Goal: Check status: Check status

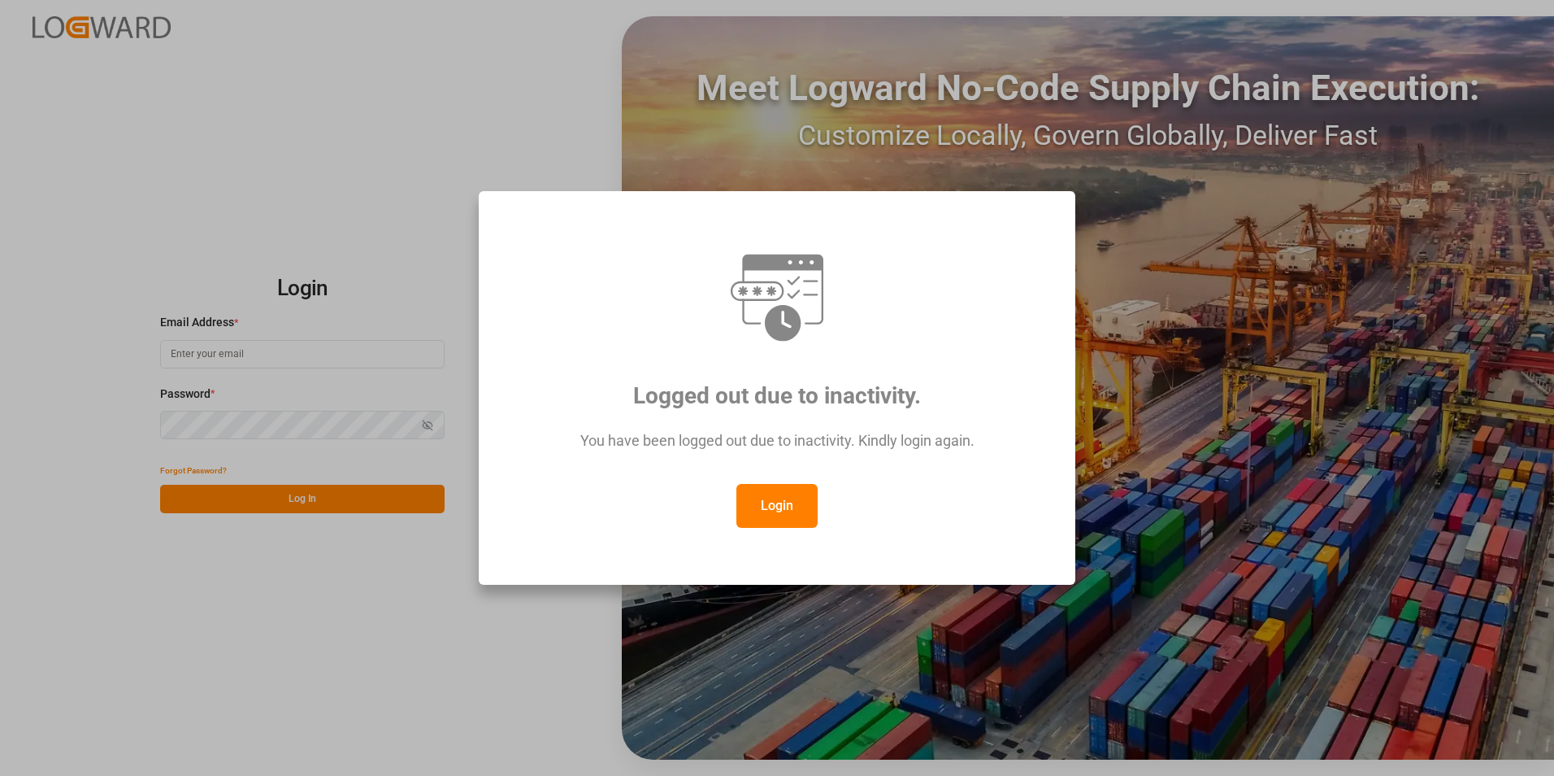
click at [775, 508] on button "Login" at bounding box center [777, 506] width 81 height 44
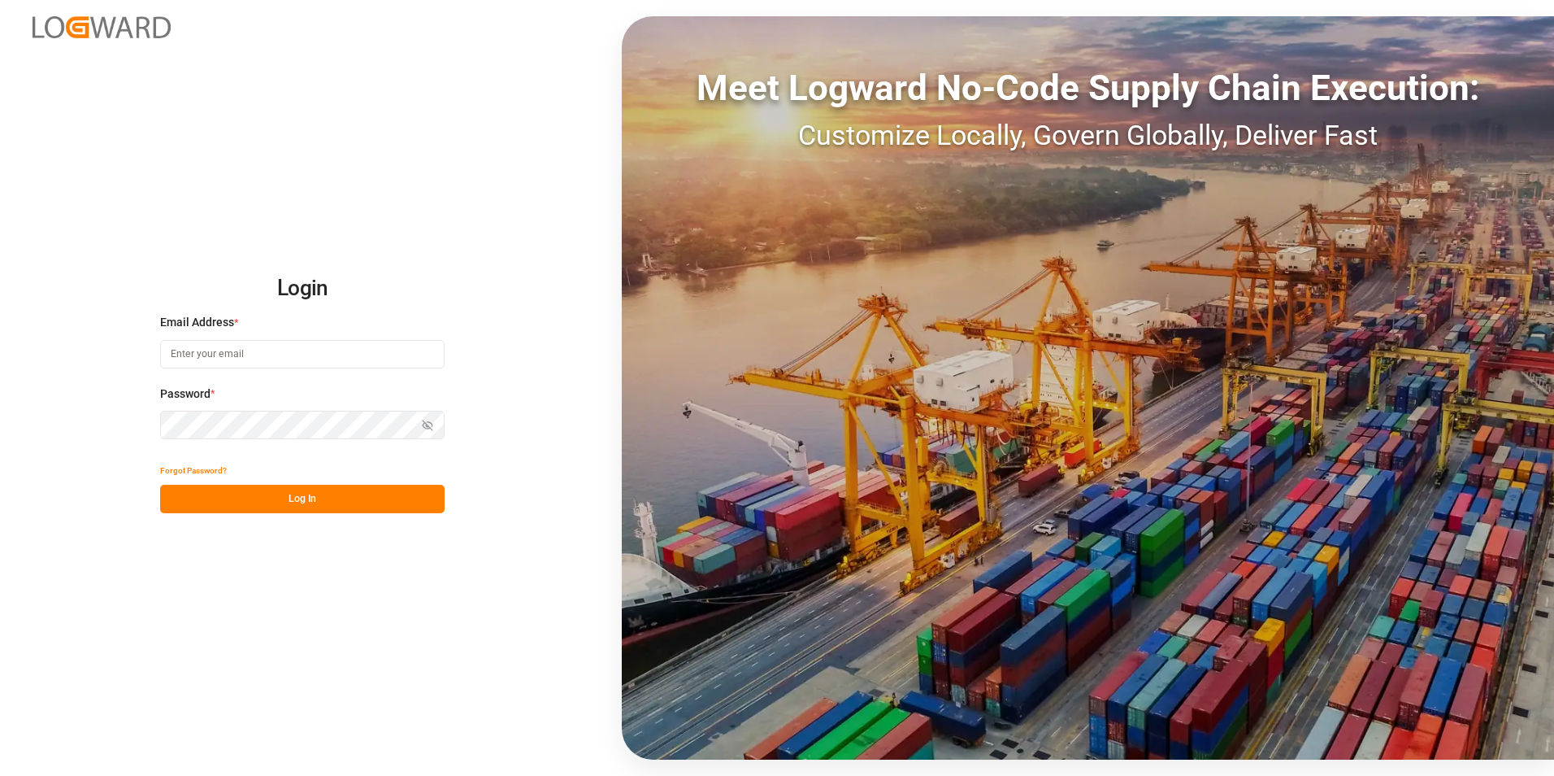
click at [246, 357] on input at bounding box center [302, 354] width 285 height 28
type input "[PERSON_NAME][EMAIL_ADDRESS][PERSON_NAME][DOMAIN_NAME]"
click at [424, 423] on icon "button" at bounding box center [427, 426] width 7 height 6
click at [424, 423] on icon "button" at bounding box center [429, 425] width 10 height 7
click at [315, 502] on button "Log In" at bounding box center [302, 499] width 285 height 28
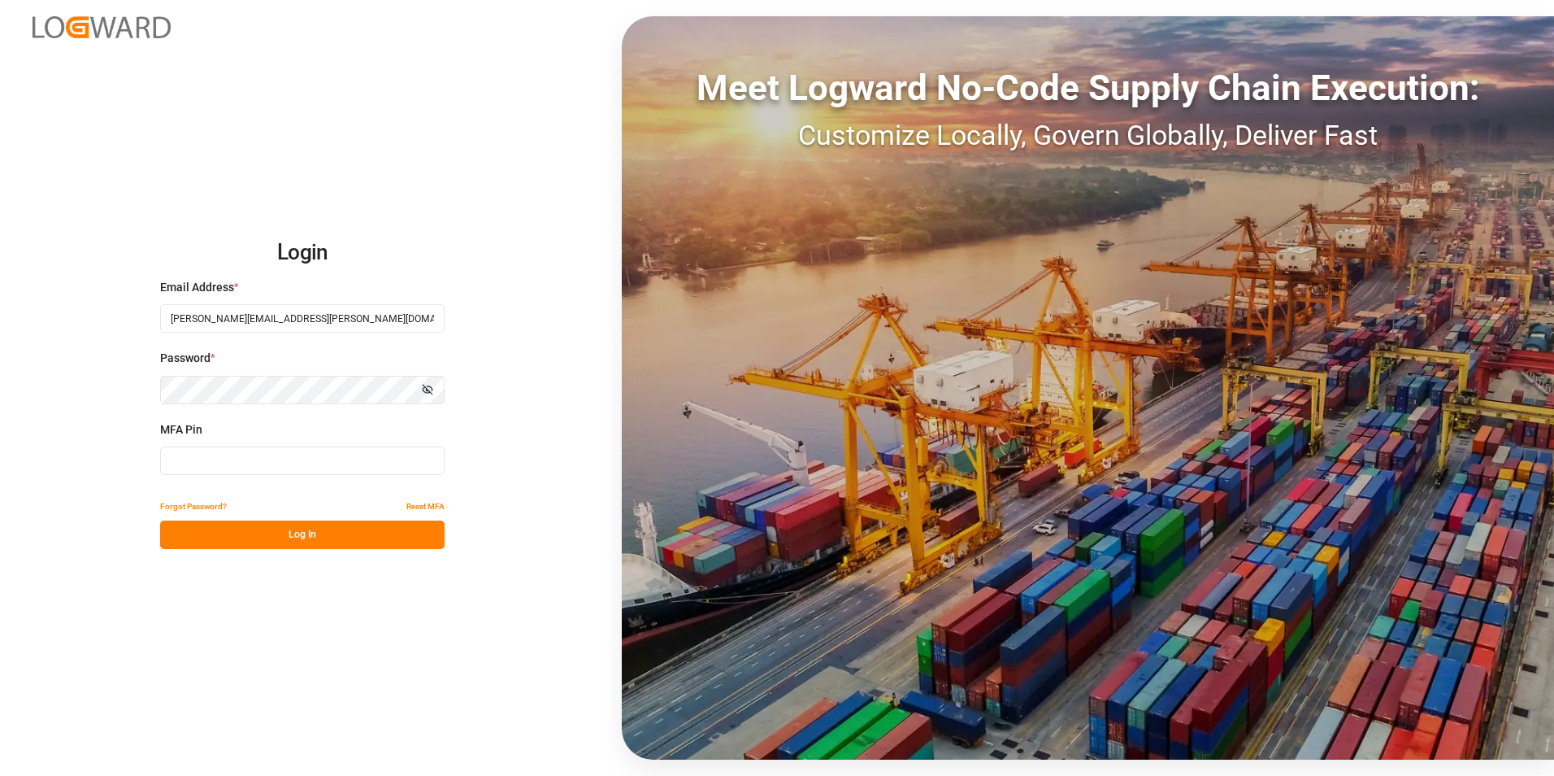
click at [240, 469] on input at bounding box center [302, 460] width 285 height 28
type input "3"
type input "666321"
click at [260, 536] on button "Log In" at bounding box center [302, 534] width 285 height 28
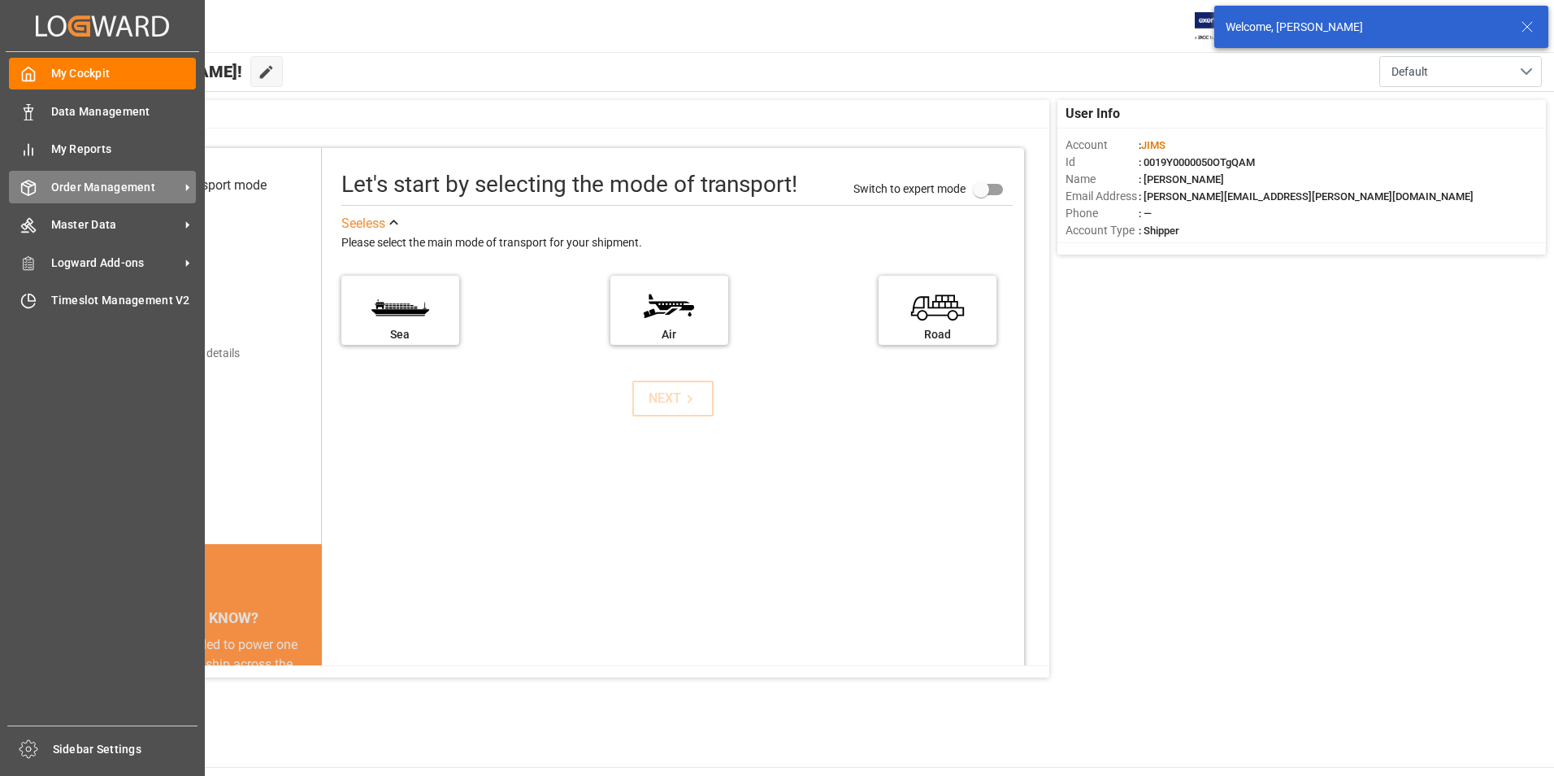
click at [193, 187] on icon at bounding box center [187, 187] width 17 height 17
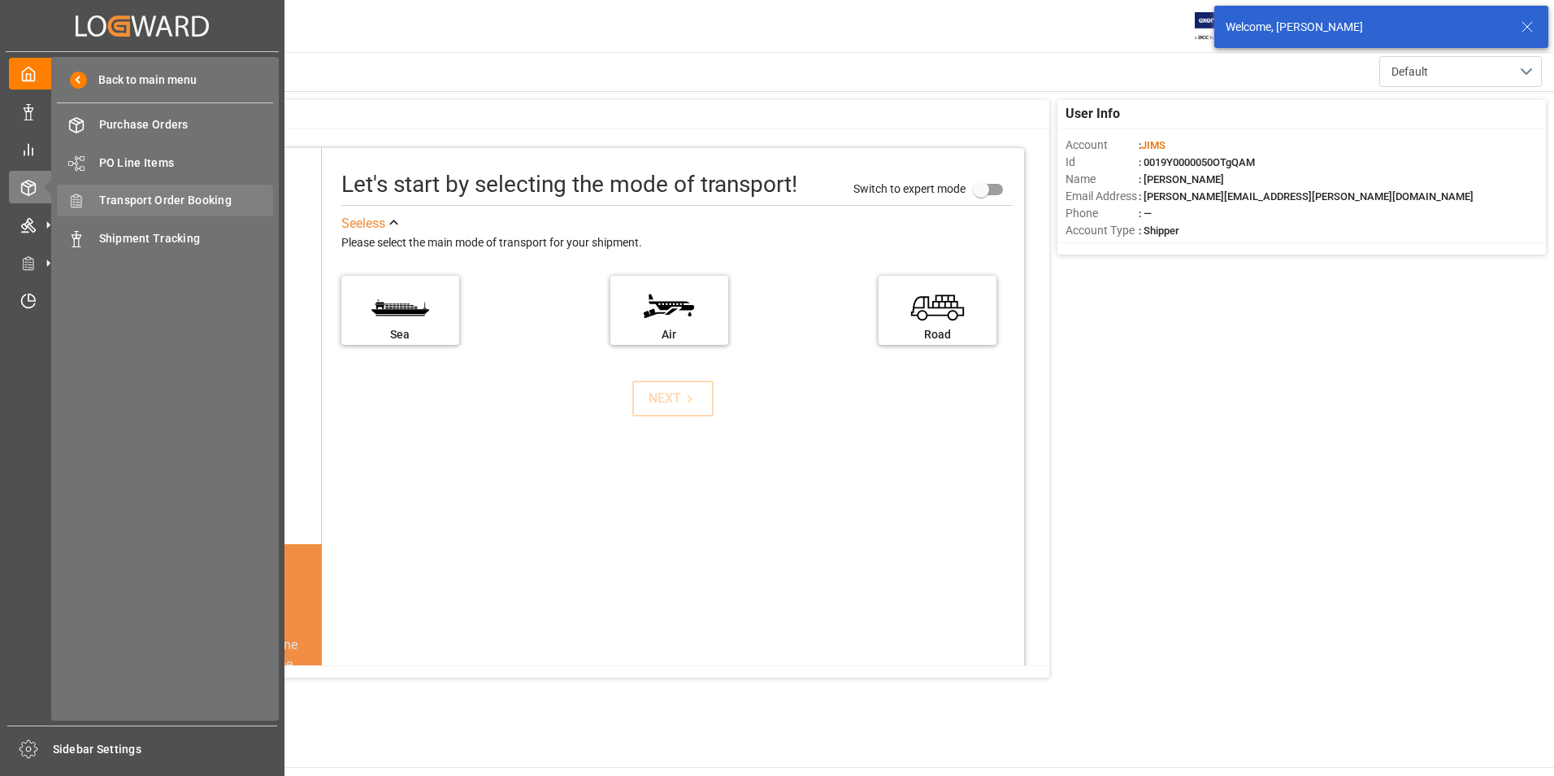
click at [189, 196] on span "Transport Order Booking" at bounding box center [186, 200] width 175 height 17
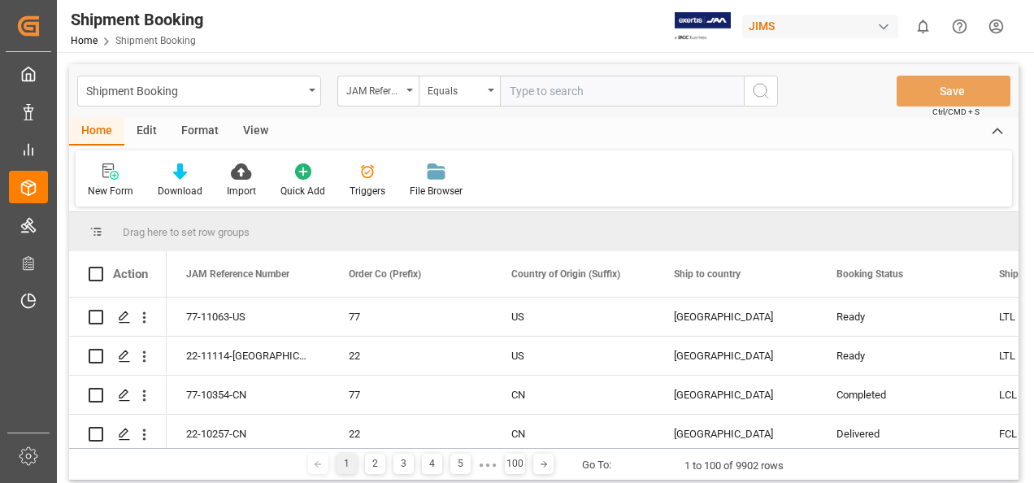
click at [568, 90] on input "text" at bounding box center [622, 91] width 244 height 31
paste input "77-9822-ID"
type input "77-9822-ID"
click at [762, 88] on icon "search button" at bounding box center [761, 91] width 20 height 20
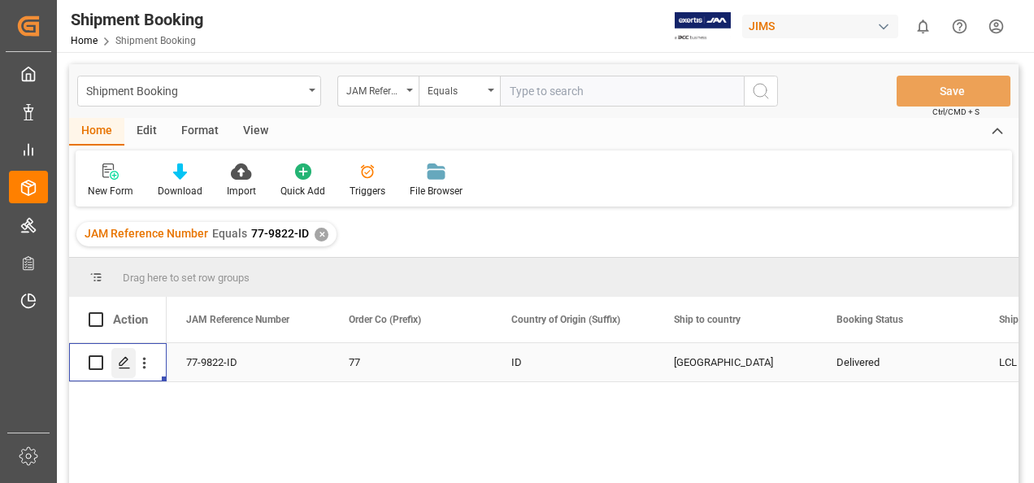
click at [125, 369] on div "Press SPACE to select this row." at bounding box center [123, 363] width 24 height 30
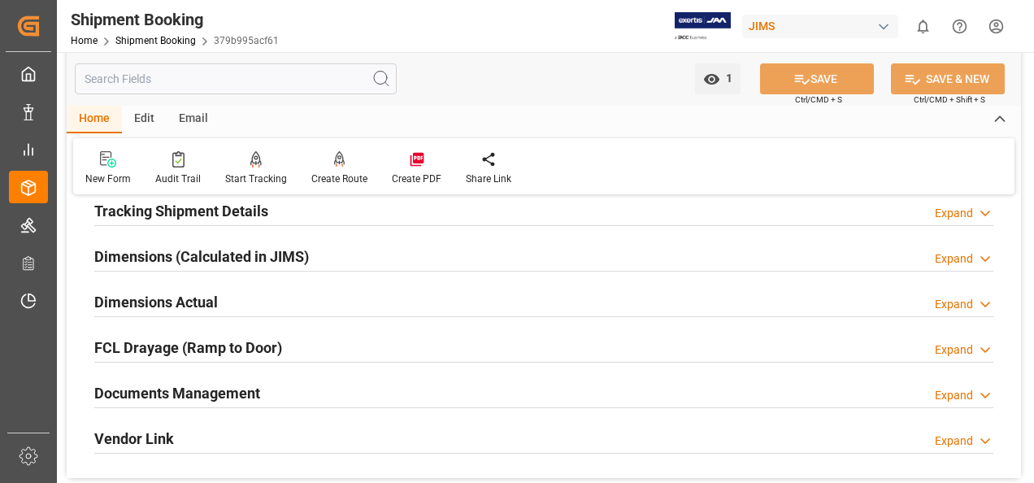
scroll to position [406, 0]
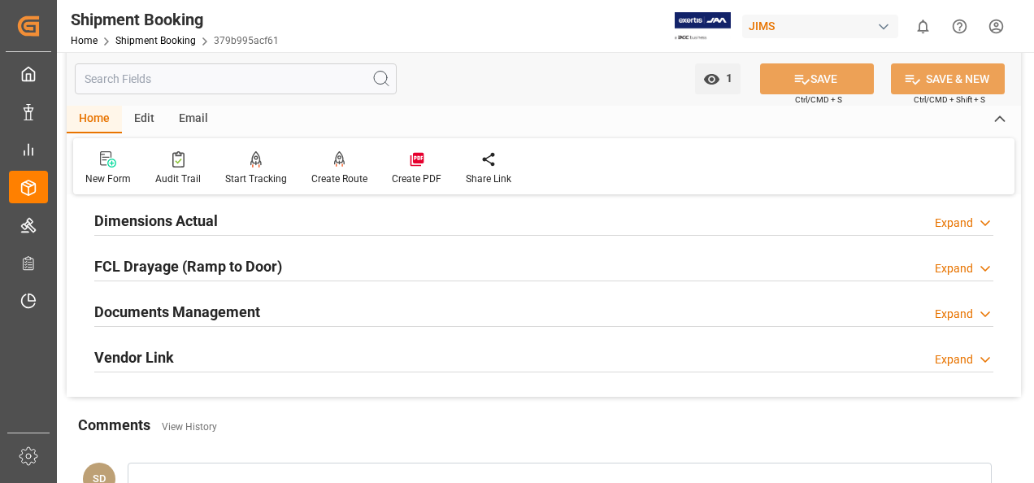
click at [204, 312] on h2 "Documents Management" at bounding box center [177, 312] width 166 height 22
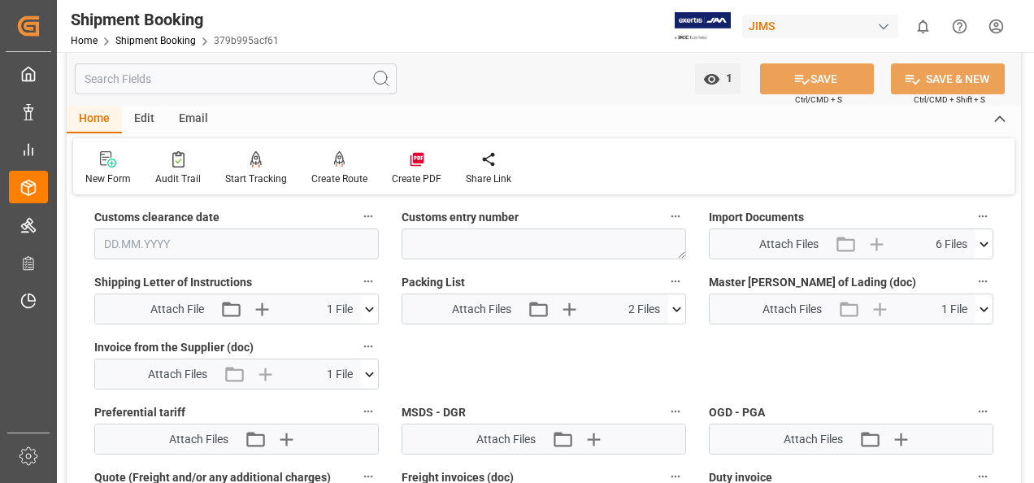
scroll to position [813, 0]
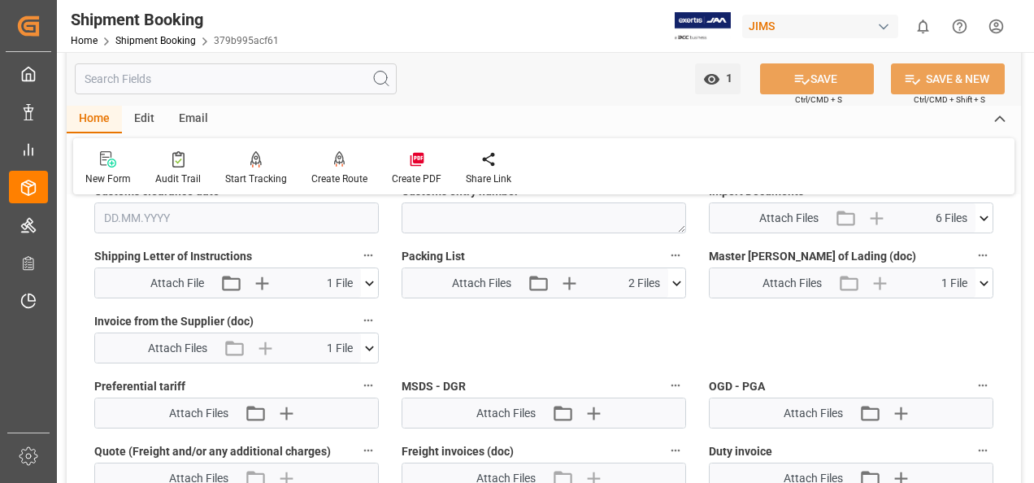
click at [366, 346] on icon at bounding box center [369, 348] width 17 height 17
click at [324, 375] on icon at bounding box center [326, 378] width 13 height 13
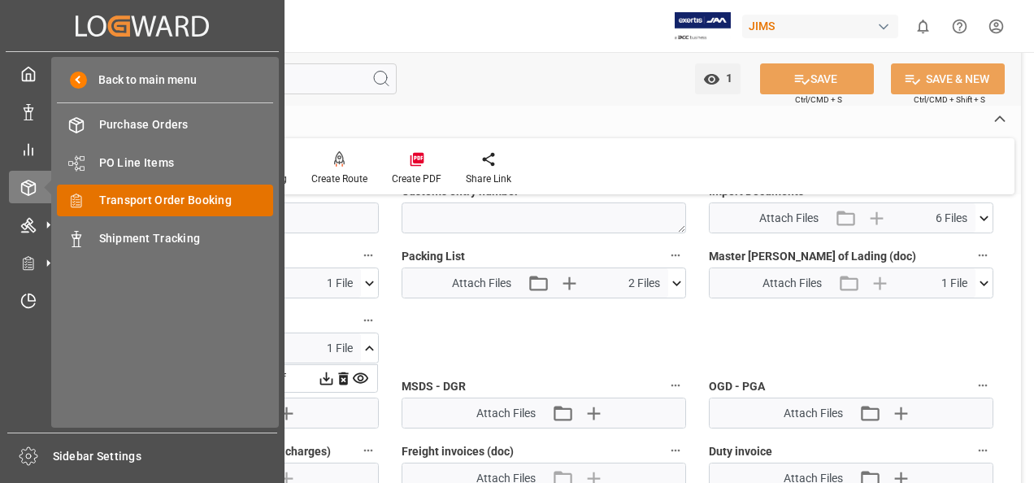
click at [176, 197] on span "Transport Order Booking" at bounding box center [186, 200] width 175 height 17
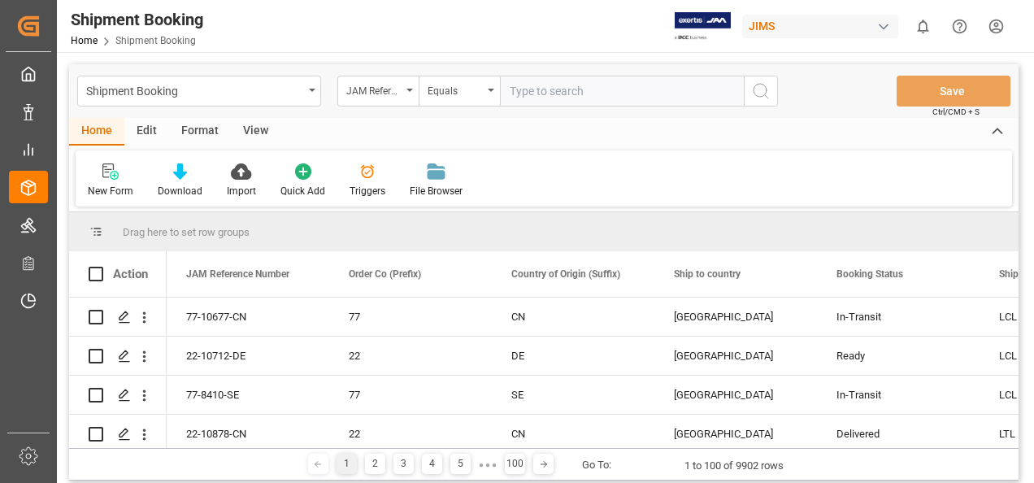
drag, startPoint x: 538, startPoint y: 91, endPoint x: 538, endPoint y: 81, distance: 9.8
click at [538, 91] on input "text" at bounding box center [622, 91] width 244 height 31
paste input "77-10699-FR"
type input "77-10699-FR"
click at [761, 89] on icon "search button" at bounding box center [761, 91] width 20 height 20
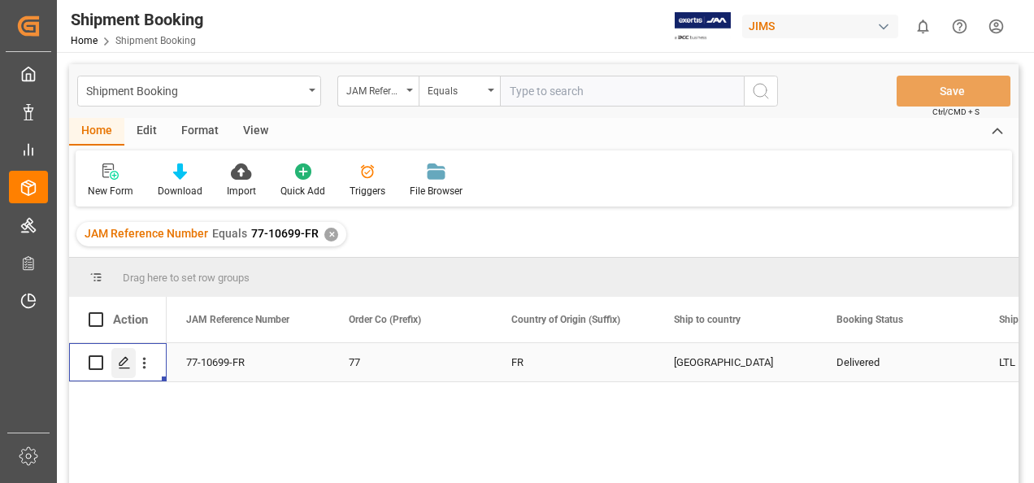
click at [124, 366] on icon "Press SPACE to select this row." at bounding box center [124, 362] width 13 height 13
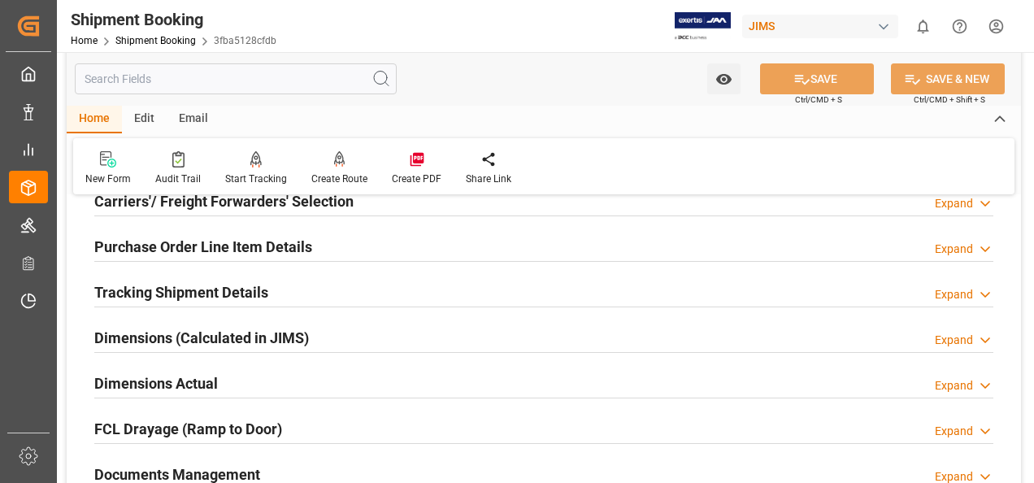
scroll to position [325, 0]
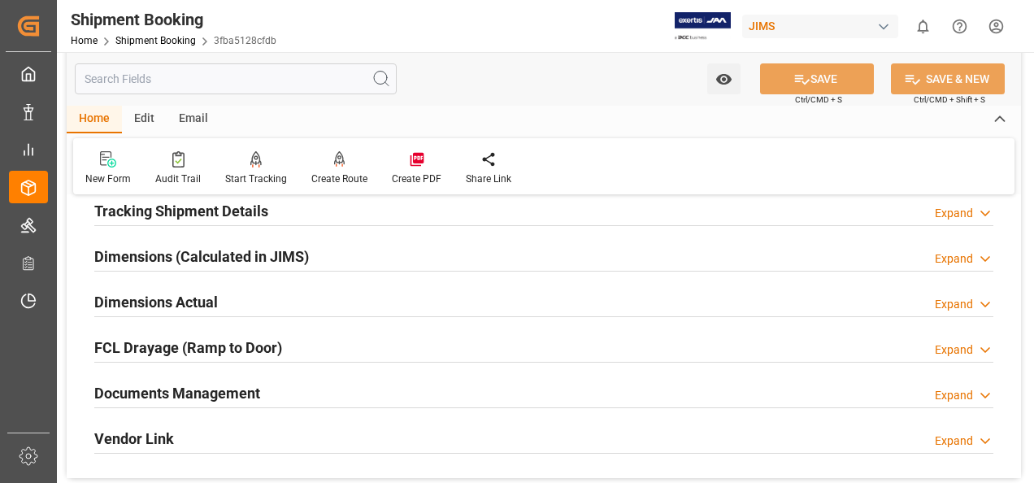
click at [206, 390] on h2 "Documents Management" at bounding box center [177, 393] width 166 height 22
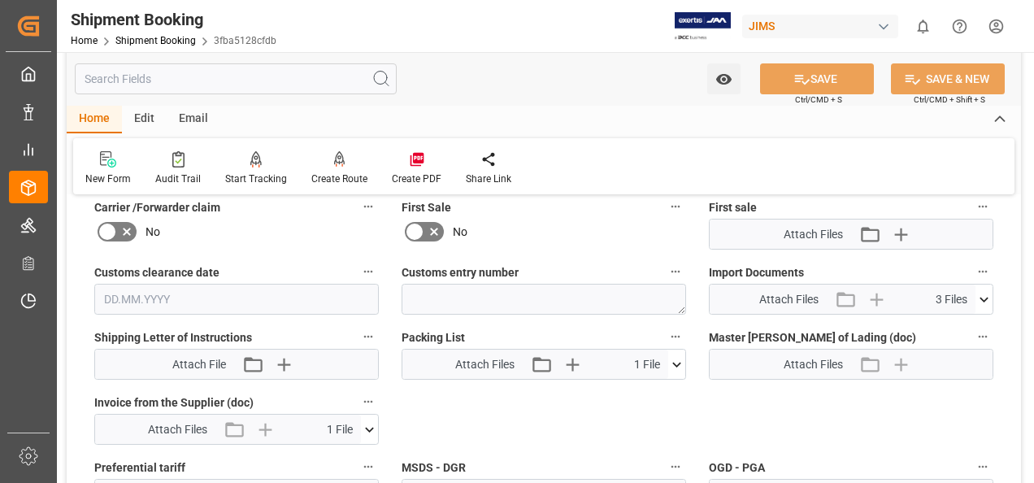
scroll to position [813, 0]
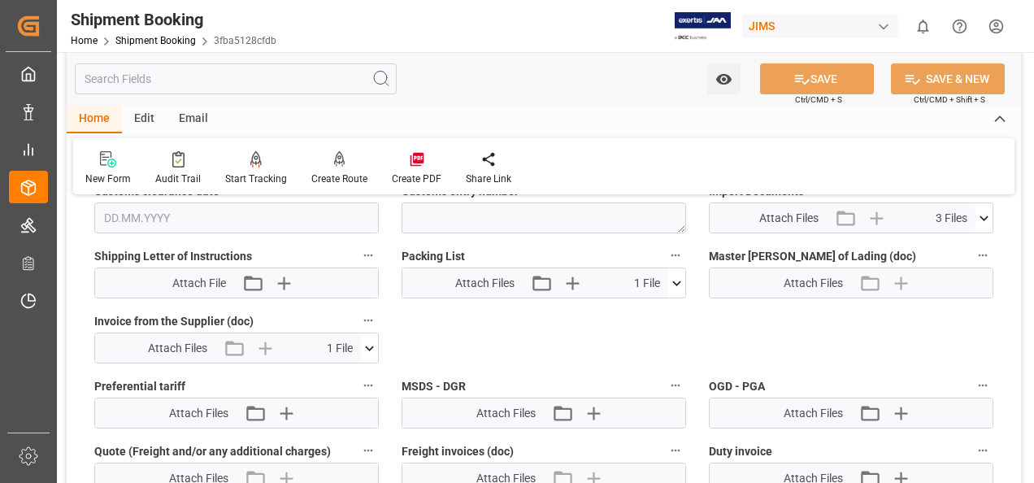
click at [372, 348] on icon at bounding box center [369, 348] width 17 height 17
click at [326, 378] on icon at bounding box center [326, 378] width 17 height 17
